Goal: Transaction & Acquisition: Purchase product/service

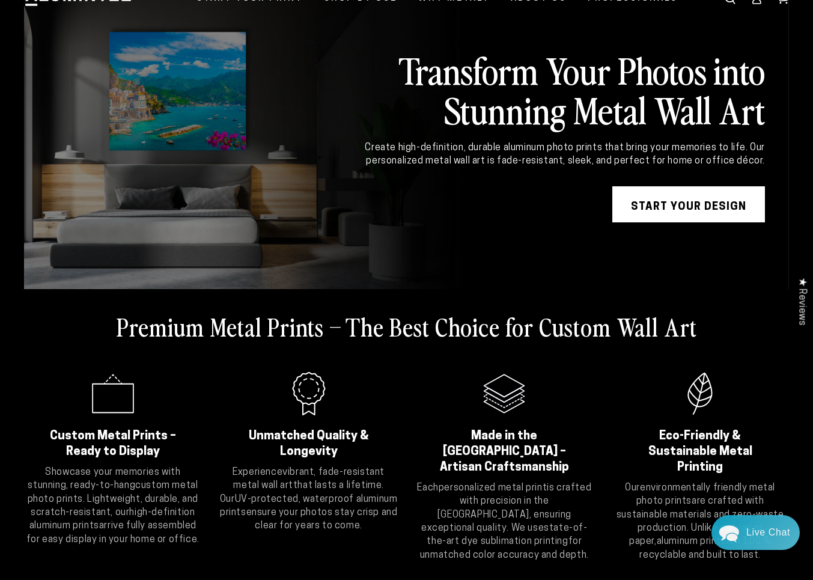
scroll to position [65, 0]
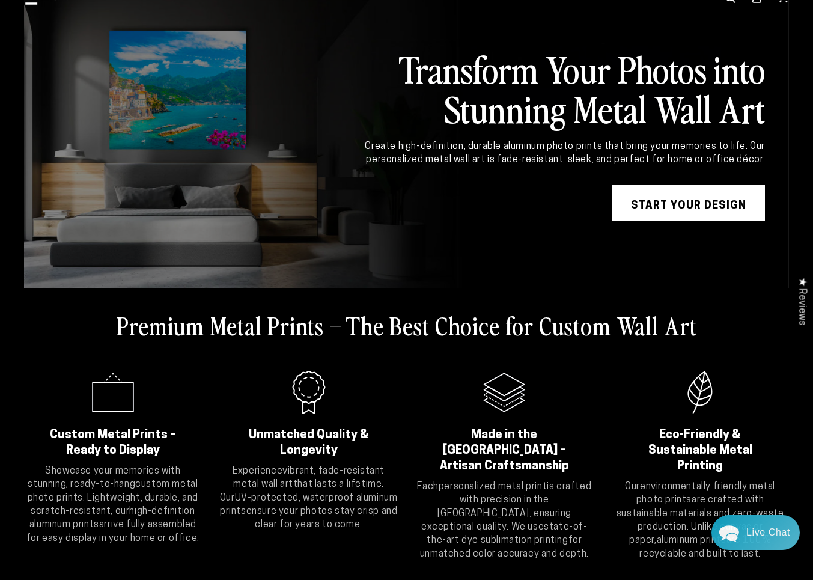
click at [644, 208] on div "Close dialog Get 35% Off + Free Shipping on Your First Order! Plus, enjoy early…" at bounding box center [406, 290] width 813 height 580
click at [673, 204] on link "START YOUR DESIGN" at bounding box center [688, 203] width 153 height 36
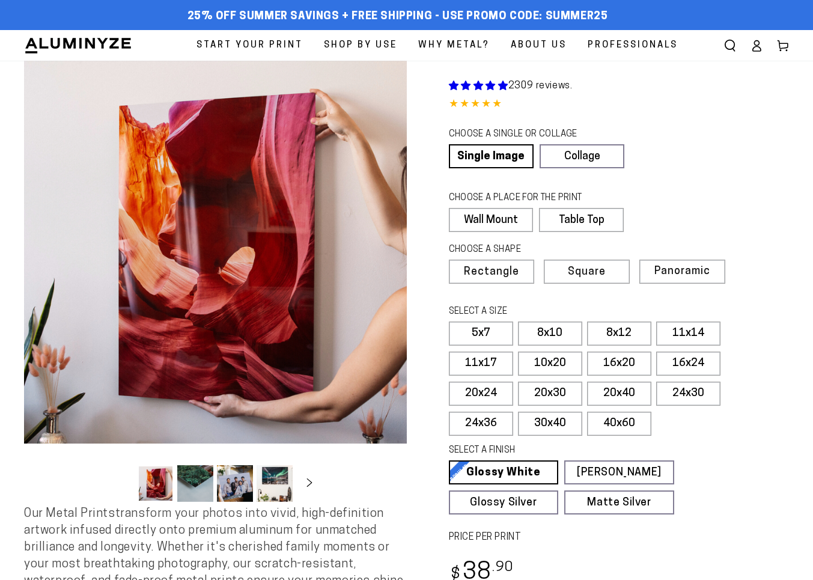
select select "**********"
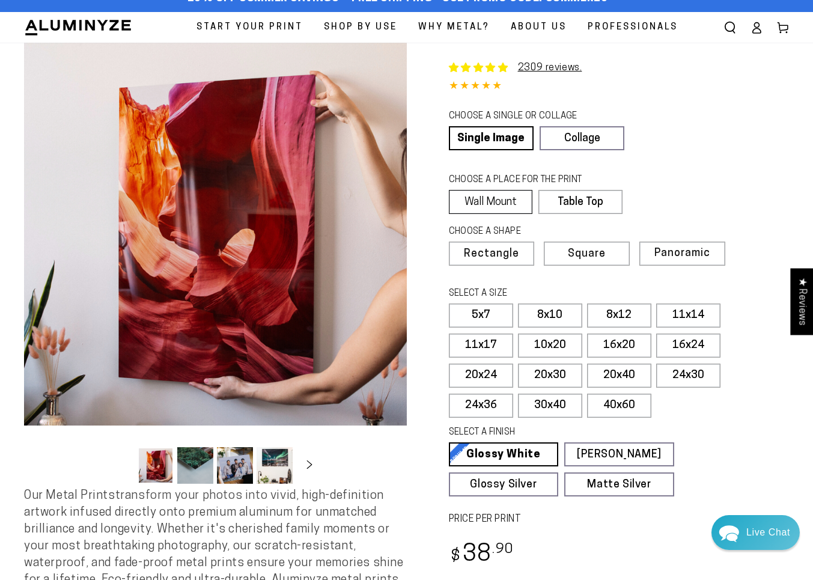
scroll to position [20, 0]
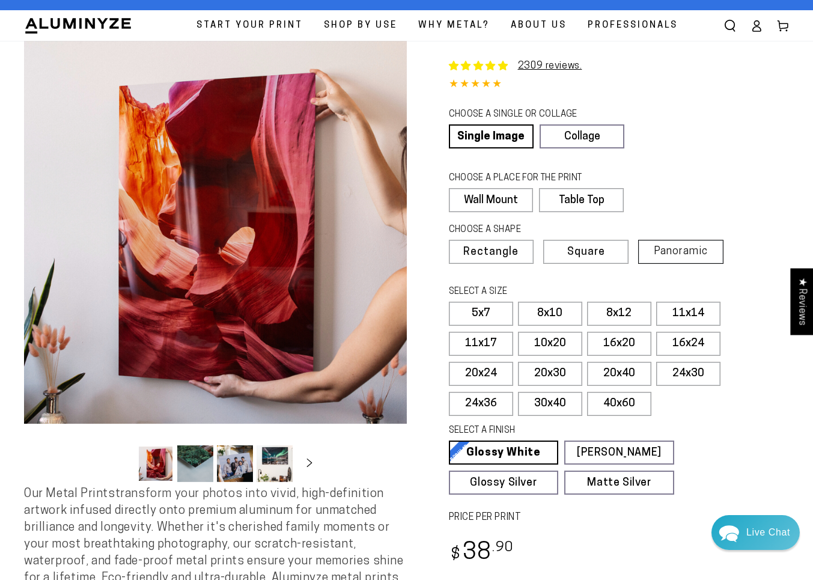
click at [687, 254] on span "Panoramic" at bounding box center [681, 251] width 54 height 11
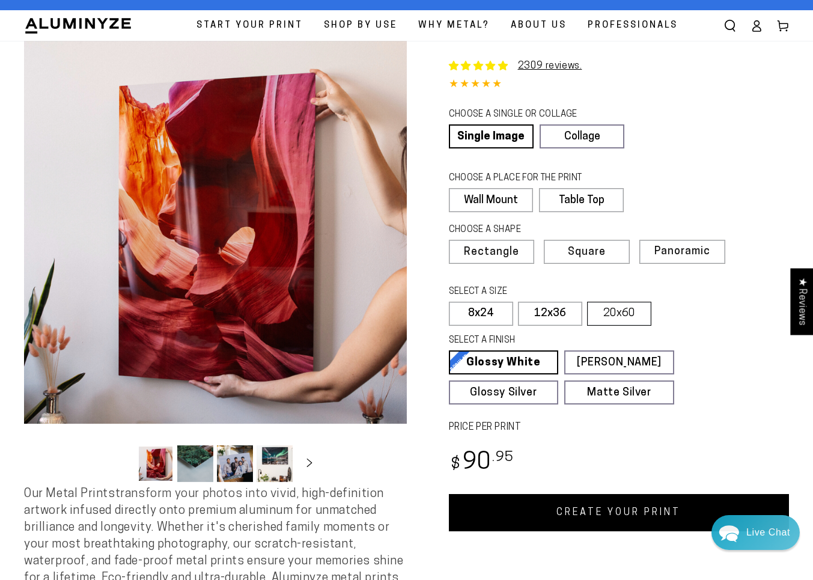
click at [611, 314] on label "20x60" at bounding box center [619, 314] width 64 height 24
click at [550, 311] on label "12x36" at bounding box center [550, 314] width 64 height 24
click at [612, 314] on label "20x60" at bounding box center [619, 314] width 64 height 24
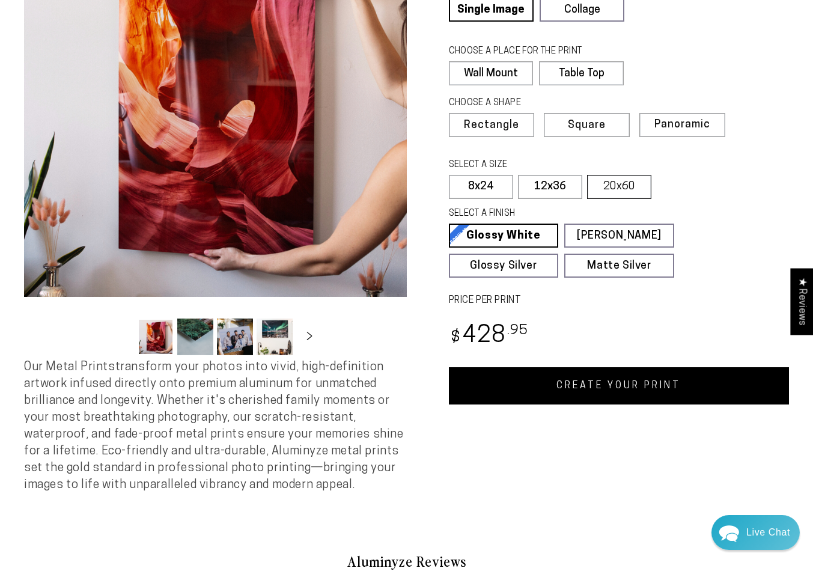
scroll to position [148, 0]
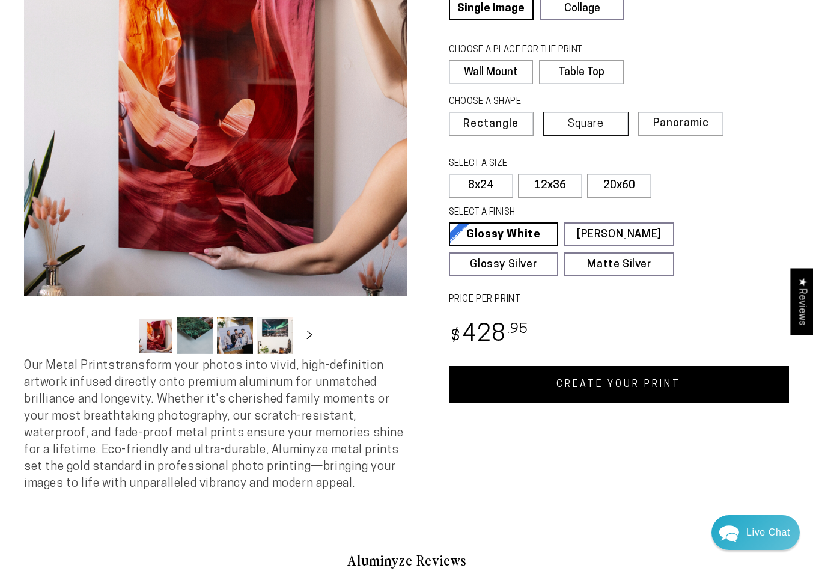
click at [593, 120] on span "Square" at bounding box center [586, 124] width 36 height 11
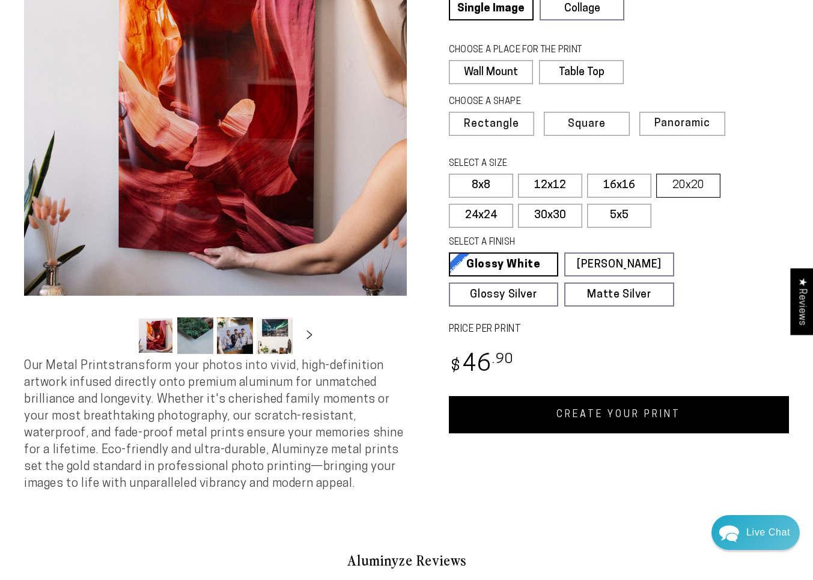
click at [671, 185] on label "20x20" at bounding box center [688, 186] width 64 height 24
click at [630, 191] on label "16x16" at bounding box center [619, 186] width 64 height 24
click at [685, 183] on label "20x20" at bounding box center [688, 186] width 64 height 24
click at [497, 124] on span "Rectangle" at bounding box center [490, 124] width 53 height 11
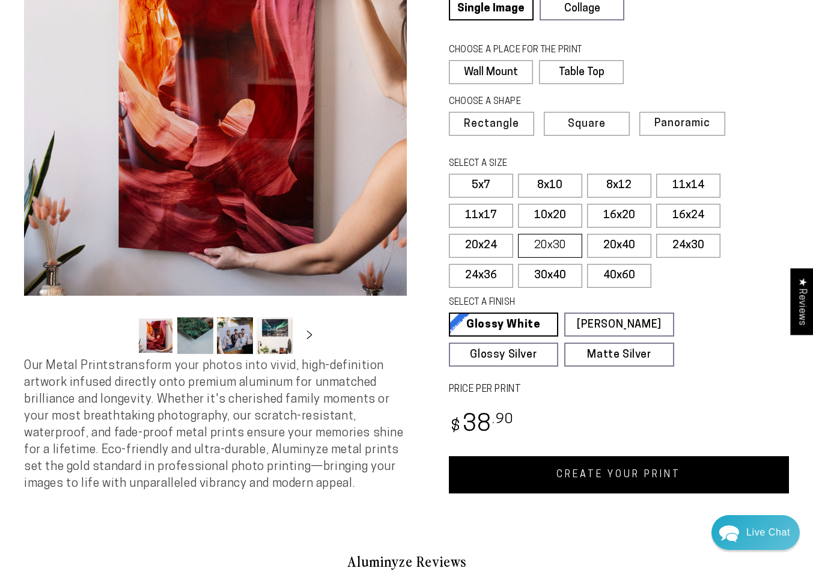
click at [550, 237] on label "20x30" at bounding box center [550, 246] width 64 height 24
click at [553, 245] on label "20x30" at bounding box center [550, 246] width 64 height 24
click at [569, 473] on link "CREATE YOUR PRINT" at bounding box center [619, 474] width 341 height 37
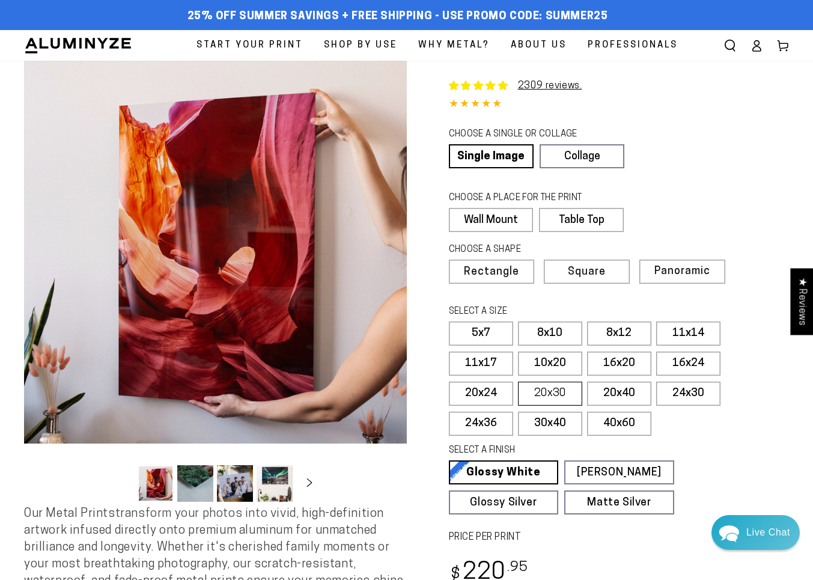
click at [559, 391] on label "20x30" at bounding box center [550, 393] width 64 height 24
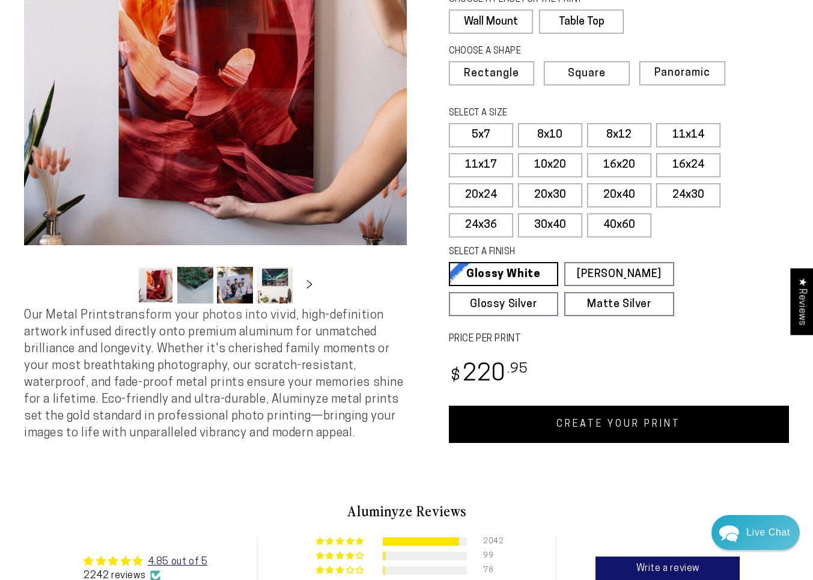
scroll to position [216, 0]
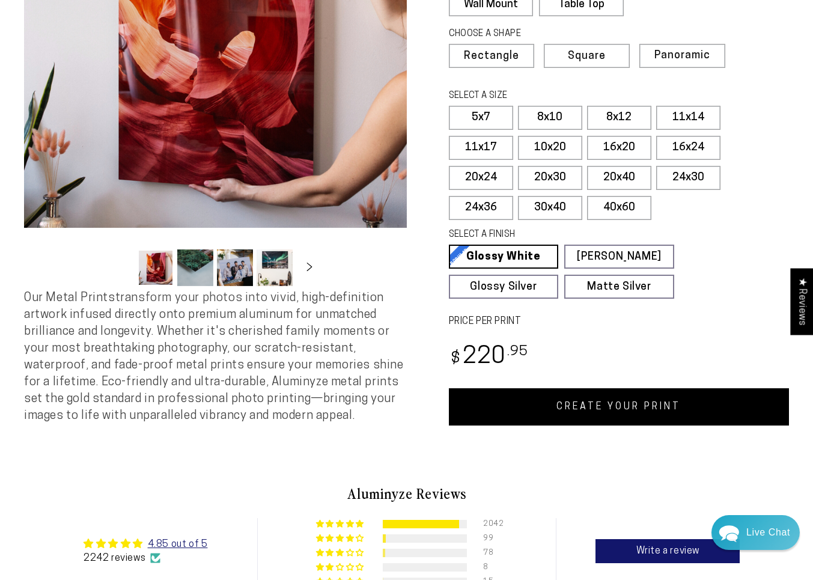
click at [558, 404] on link "CREATE YOUR PRINT" at bounding box center [619, 406] width 341 height 37
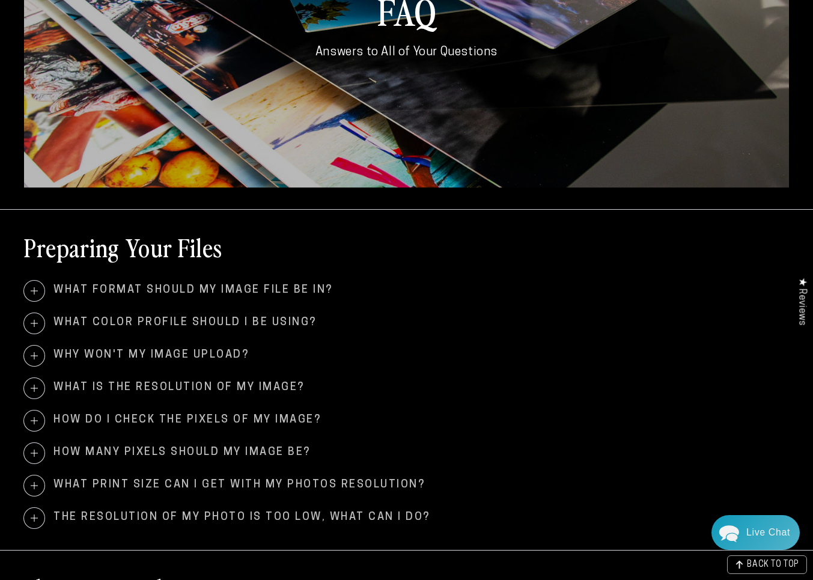
scroll to position [205, 0]
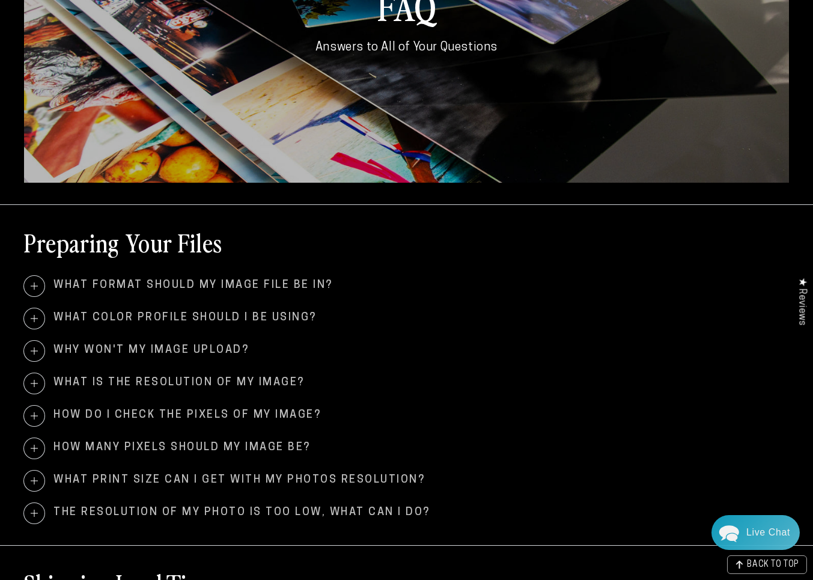
click at [139, 443] on span "How many pixels should my image be?" at bounding box center [406, 448] width 765 height 20
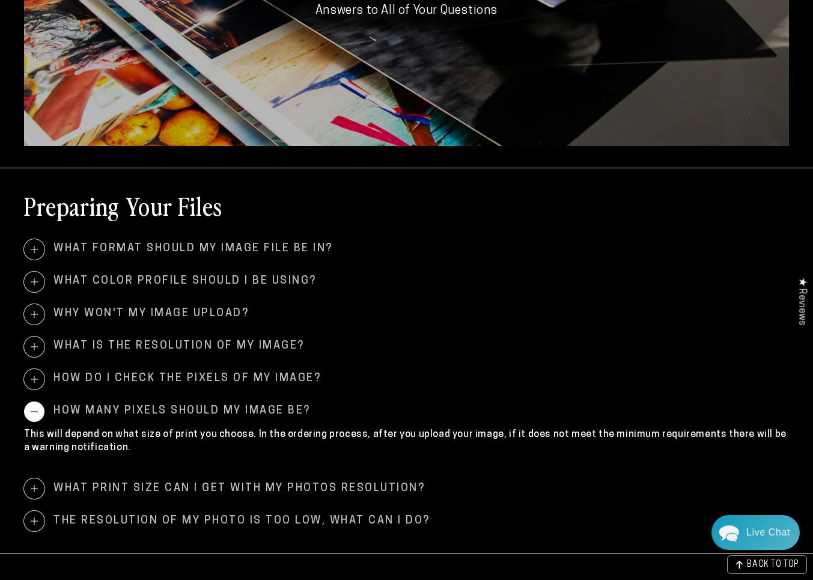
scroll to position [249, 0]
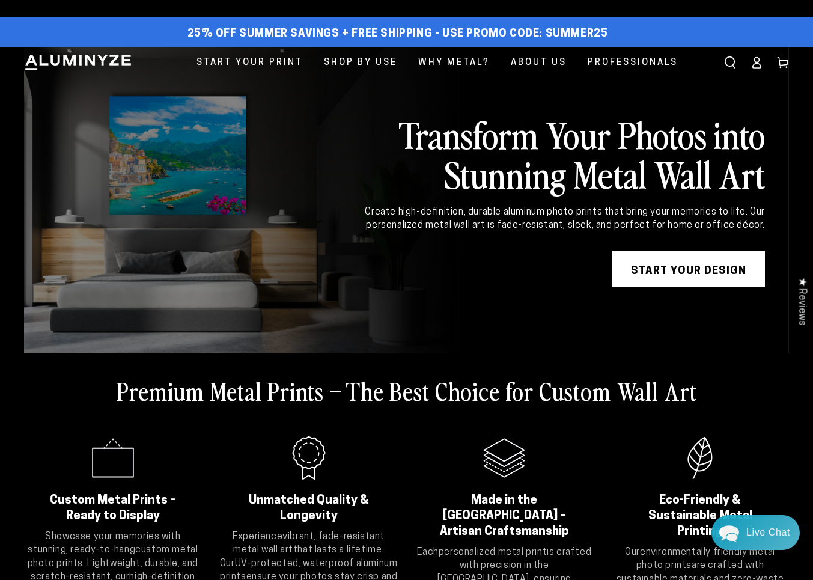
click at [690, 271] on link "START YOUR DESIGN" at bounding box center [688, 269] width 153 height 36
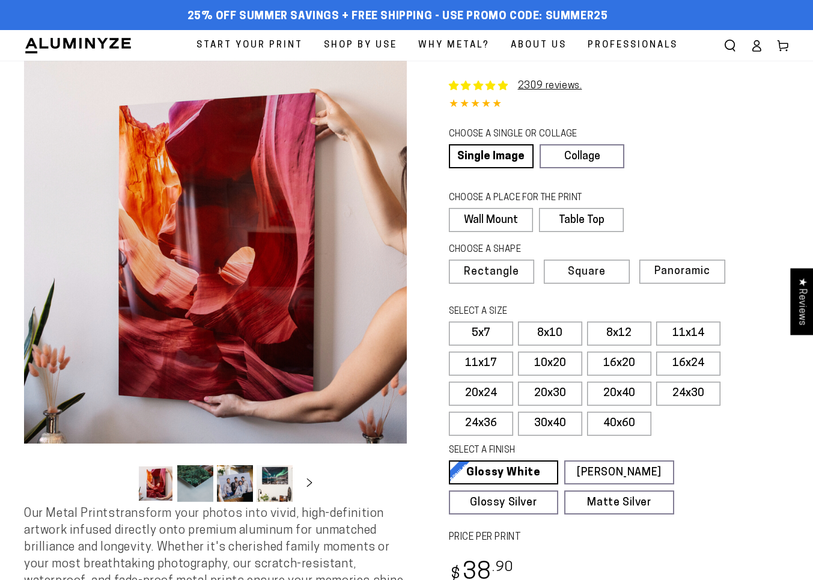
select select "**********"
click at [547, 393] on label "20x30" at bounding box center [550, 393] width 64 height 24
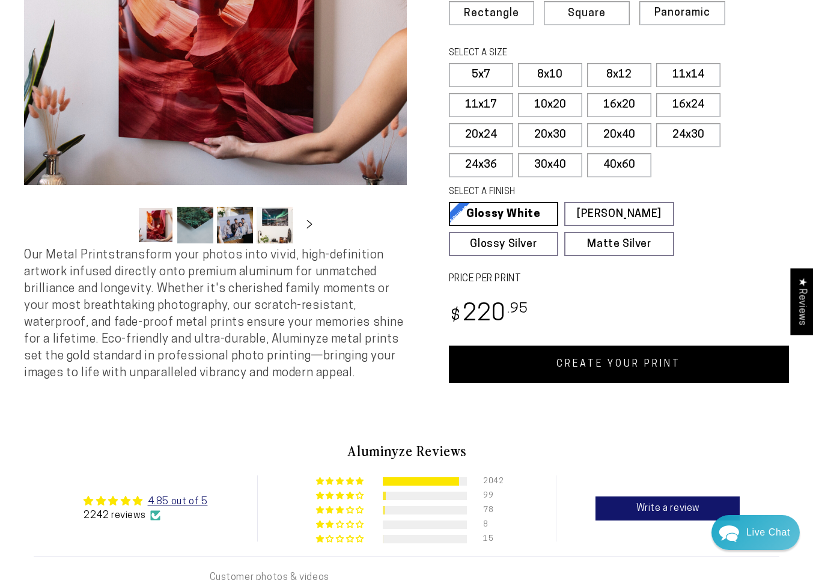
scroll to position [260, 0]
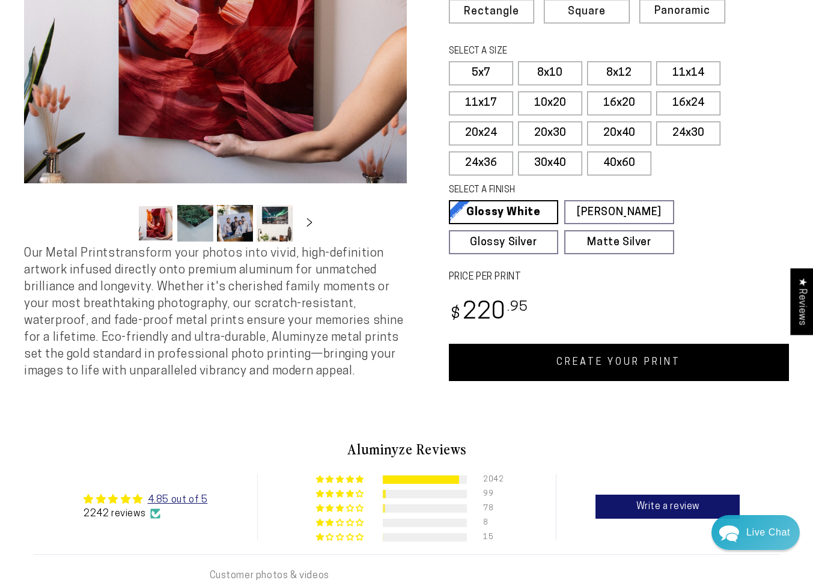
click at [607, 360] on link "CREATE YOUR PRINT" at bounding box center [619, 362] width 341 height 37
